Goal: Task Accomplishment & Management: Use online tool/utility

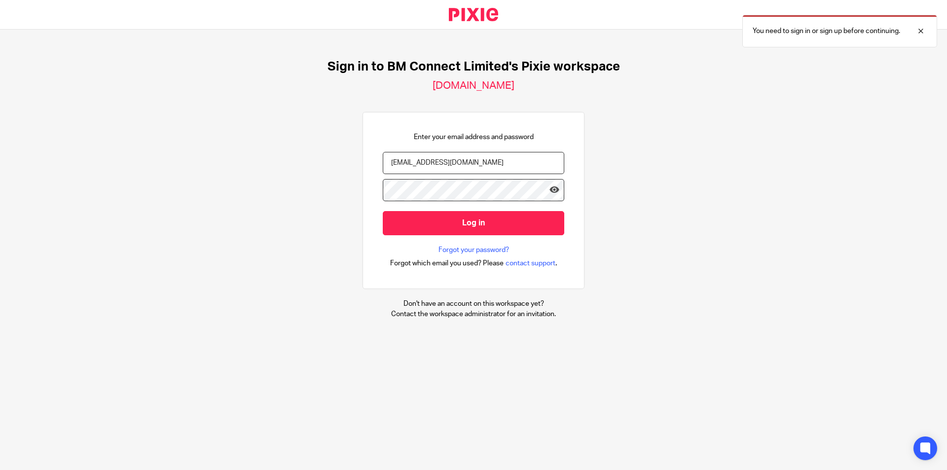
click at [457, 222] on input "Log in" at bounding box center [474, 223] width 182 height 24
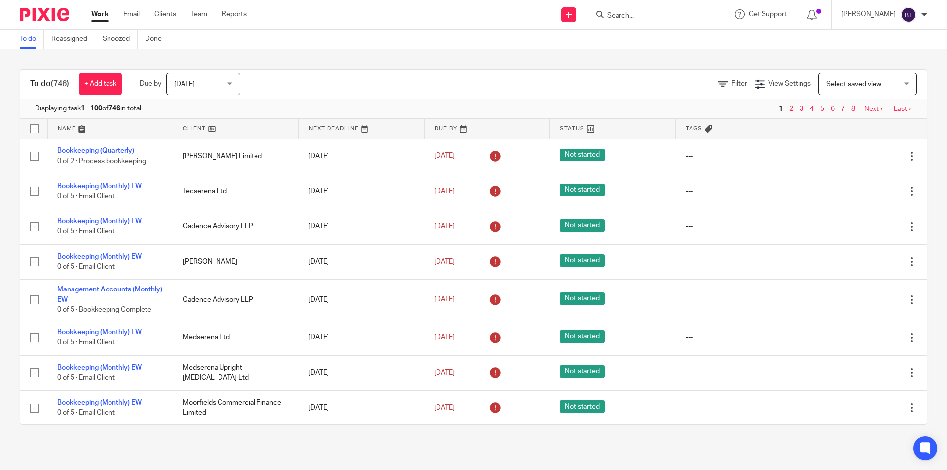
click at [646, 16] on input "Search" at bounding box center [650, 16] width 89 height 9
type input "jr"
click at [665, 41] on link at bounding box center [665, 38] width 122 height 15
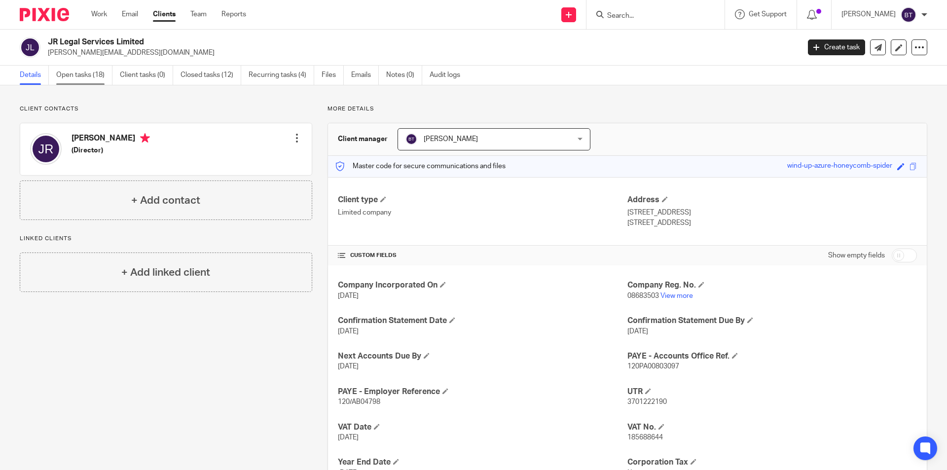
click at [72, 76] on link "Open tasks (18)" at bounding box center [84, 75] width 56 height 19
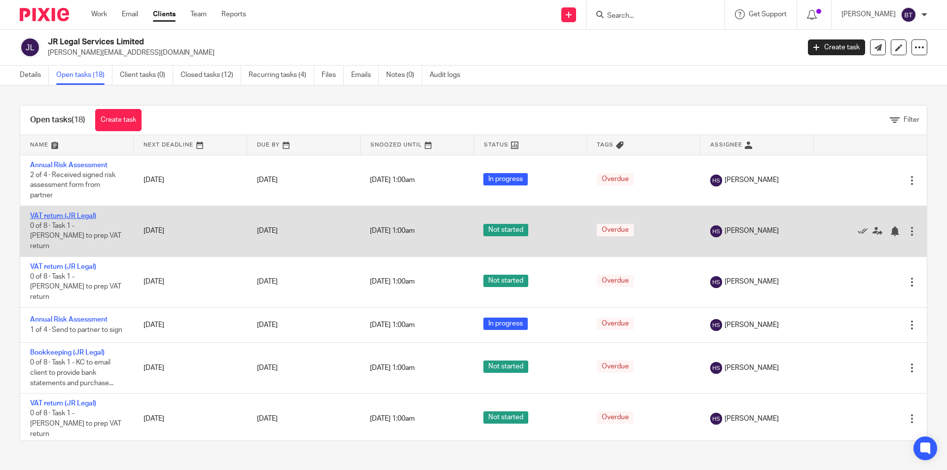
click at [79, 215] on link "VAT return (JR Legal)" at bounding box center [63, 216] width 66 height 7
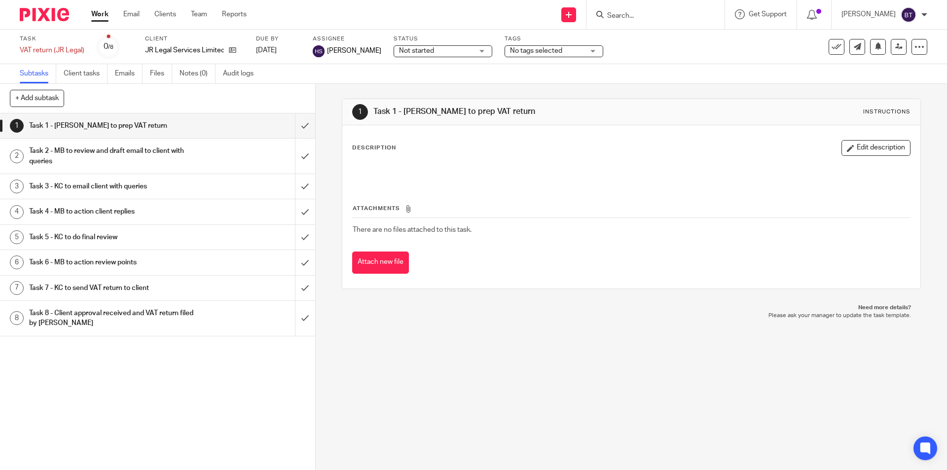
click at [123, 145] on h1 "Task 2 - MB to review and draft email to client with queries" at bounding box center [114, 156] width 171 height 25
click at [96, 217] on h1 "Task 4 - MB to action client replies" at bounding box center [114, 211] width 171 height 15
click at [92, 234] on h1 "Task 5 - KC to do final review" at bounding box center [114, 237] width 171 height 15
click at [77, 72] on link "Client tasks" at bounding box center [86, 73] width 44 height 19
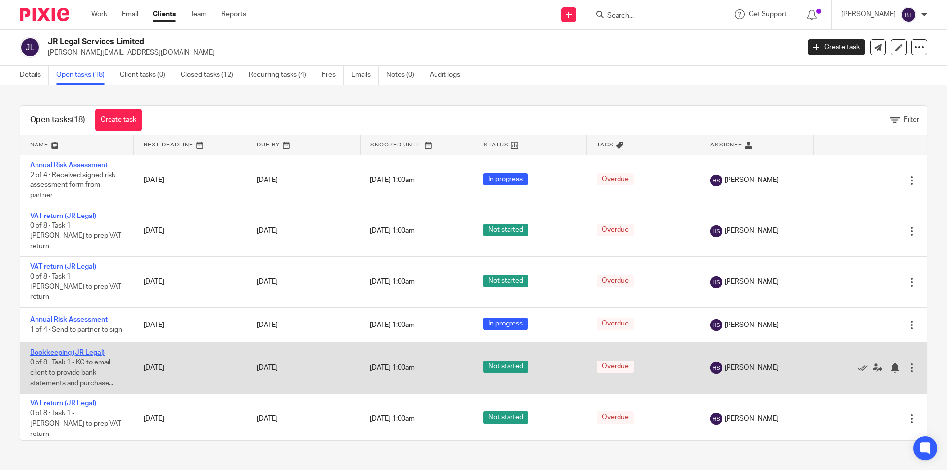
click at [51, 349] on link "Bookkeeping (JR Legal)" at bounding box center [67, 352] width 74 height 7
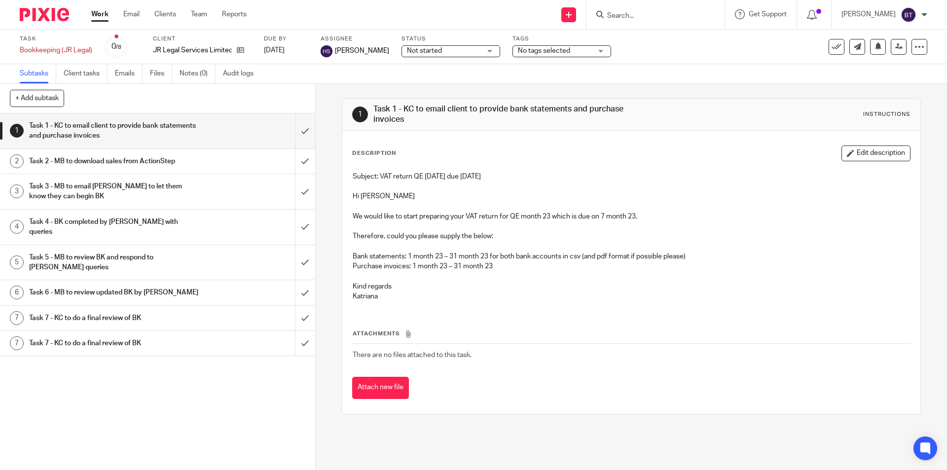
click at [126, 163] on h1 "Task 2 - MB to download sales from ActionStep" at bounding box center [114, 161] width 171 height 15
